Goal: Transaction & Acquisition: Purchase product/service

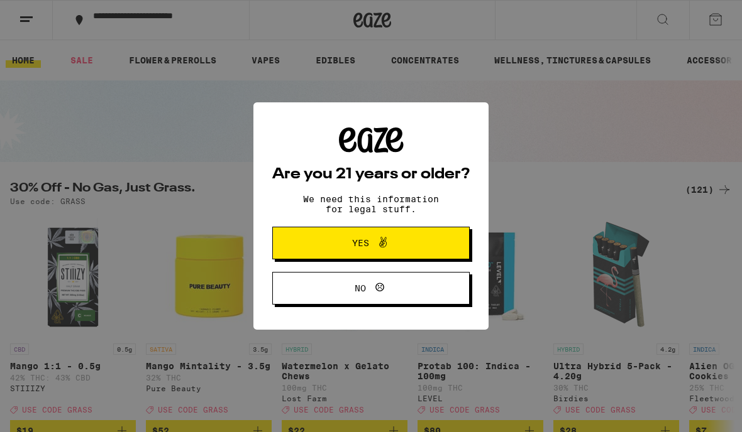
click at [440, 235] on button "Yes" at bounding box center [370, 243] width 197 height 33
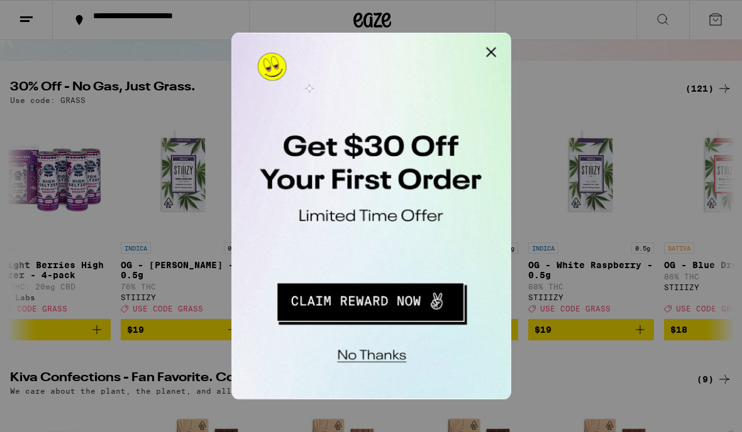
click at [641, 181] on div at bounding box center [371, 216] width 742 height 432
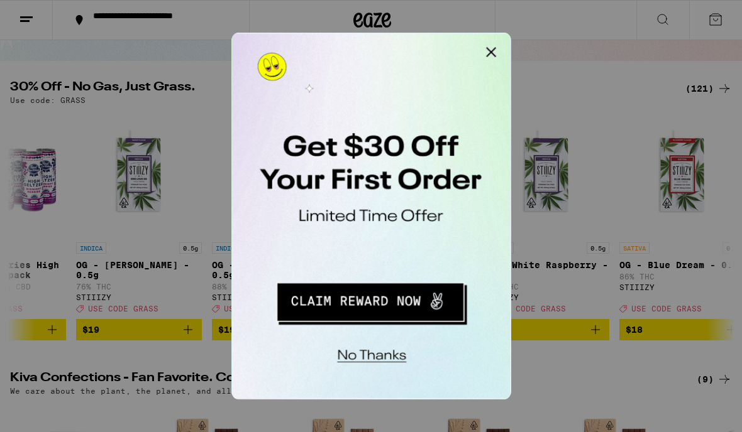
click at [390, 41] on button "Close Modal" at bounding box center [390, 45] width 25 height 25
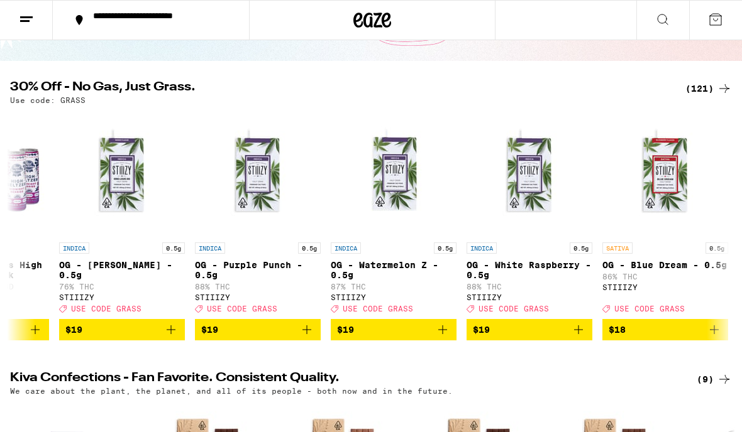
scroll to position [0, 2397]
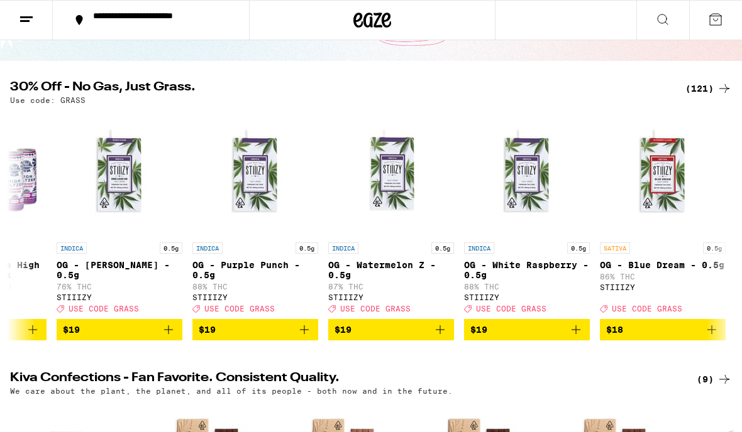
click at [109, 36] on button "**********" at bounding box center [151, 20] width 196 height 40
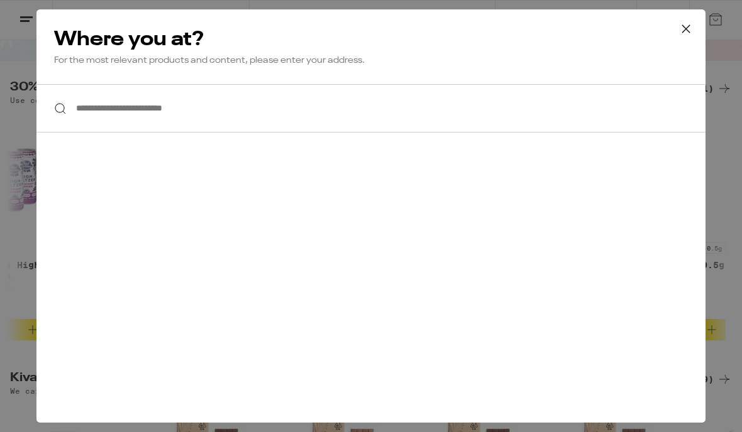
click at [682, 25] on icon at bounding box center [685, 28] width 19 height 19
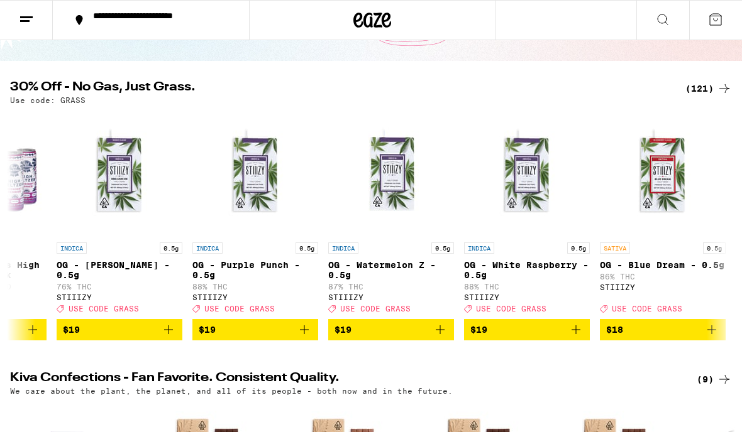
click at [10, 21] on button at bounding box center [26, 21] width 53 height 40
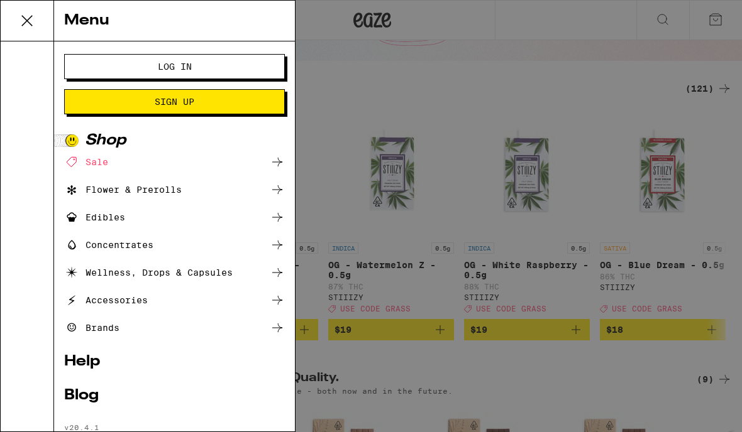
scroll to position [0, 0]
click at [259, 157] on div "Sale" at bounding box center [174, 162] width 221 height 15
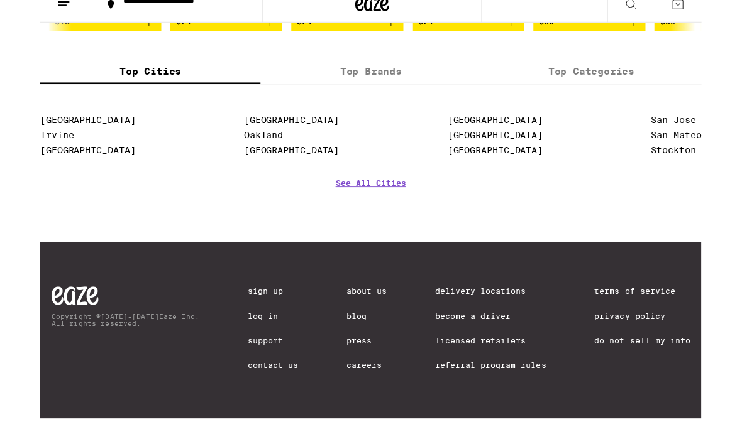
scroll to position [761, 0]
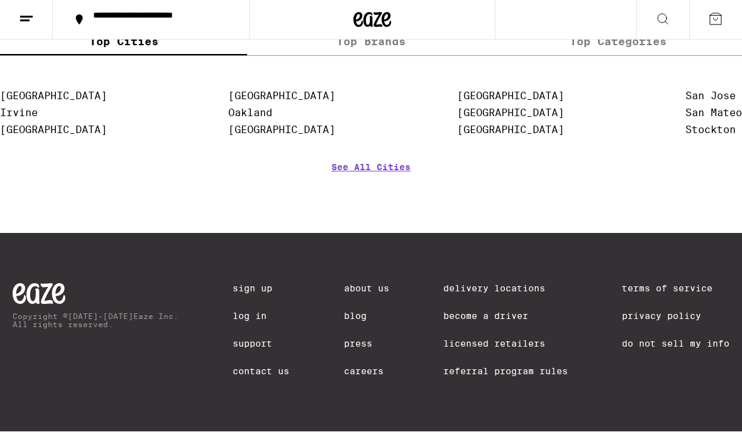
click at [523, 284] on link "Delivery Locations" at bounding box center [505, 289] width 124 height 10
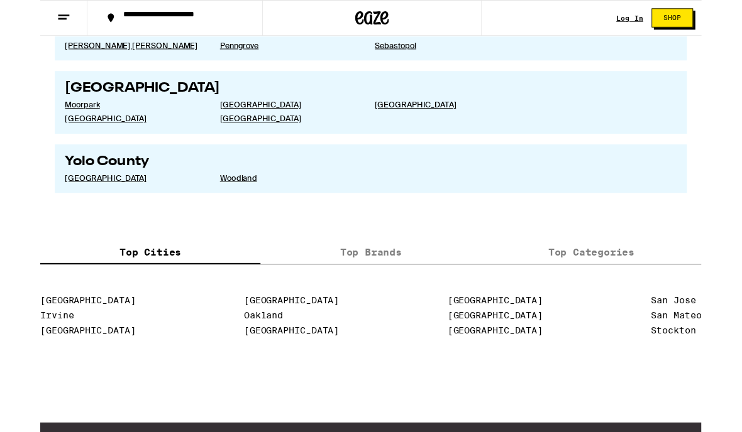
scroll to position [2500, 0]
